Goal: Find contact information: Obtain details needed to contact an individual or organization

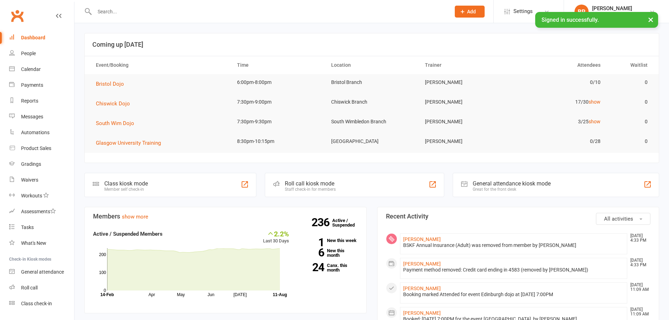
click at [113, 9] on input "text" at bounding box center [268, 12] width 353 height 10
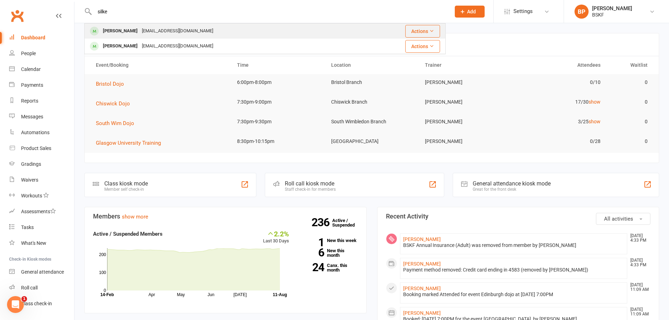
type input "silke"
drag, startPoint x: 135, startPoint y: 31, endPoint x: 114, endPoint y: 35, distance: 21.4
click at [114, 35] on div "[PERSON_NAME]" at bounding box center [120, 31] width 39 height 10
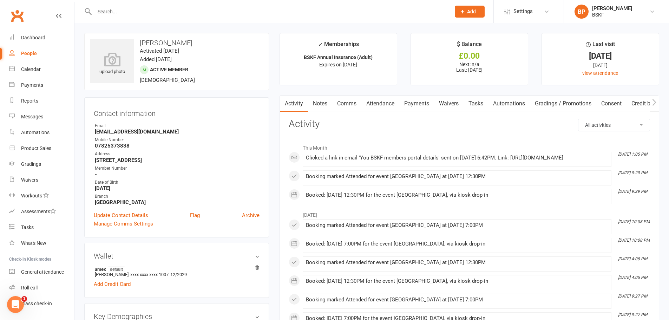
drag, startPoint x: 189, startPoint y: 44, endPoint x: 156, endPoint y: 44, distance: 33.0
click at [156, 44] on h3 "[PERSON_NAME]" at bounding box center [176, 43] width 173 height 8
copy h3 "[PERSON_NAME]"
click at [252, 70] on div "upload photo [PERSON_NAME] Activated [DATE] Added [DATE] Active member [DEMOGRA…" at bounding box center [176, 61] width 185 height 57
click at [115, 11] on input "text" at bounding box center [268, 12] width 353 height 10
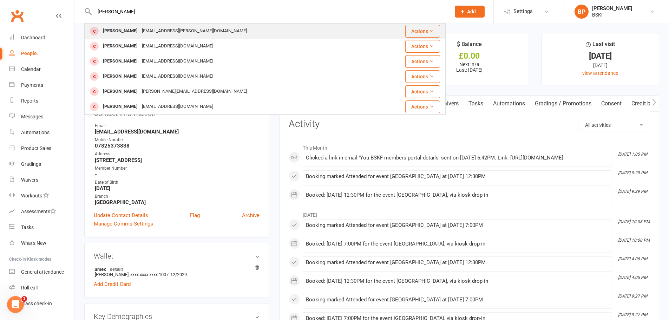
type input "[PERSON_NAME]"
click at [145, 30] on div "[EMAIL_ADDRESS][PERSON_NAME][DOMAIN_NAME]" at bounding box center [194, 31] width 109 height 10
